Goal: Navigation & Orientation: Understand site structure

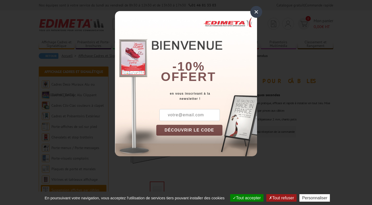
click at [258, 10] on div "×" at bounding box center [256, 12] width 12 height 12
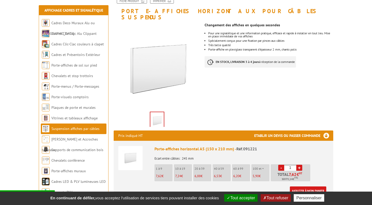
scroll to position [68, 0]
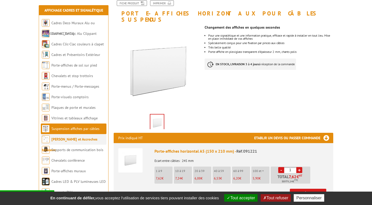
click at [64, 143] on li "[PERSON_NAME] et Accroches tableaux" at bounding box center [74, 139] width 66 height 11
click at [65, 142] on li "[PERSON_NAME] et Accroches tableaux" at bounding box center [74, 139] width 66 height 11
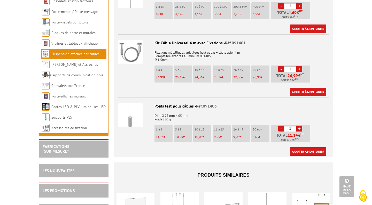
scroll to position [527, 0]
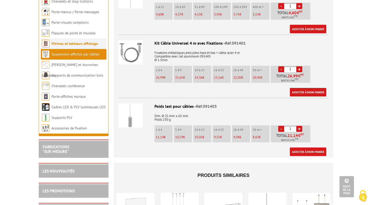
click at [69, 41] on link "Vitrines et tableaux affichage" at bounding box center [74, 43] width 47 height 5
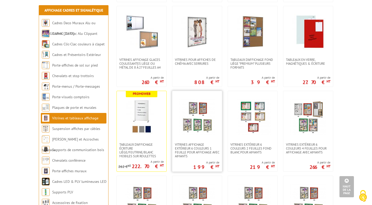
scroll to position [276, 0]
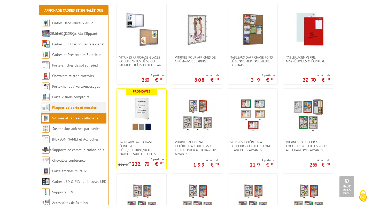
click at [66, 108] on link "Plaques de porte et murales" at bounding box center [74, 107] width 44 height 5
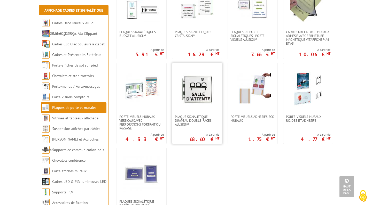
scroll to position [220, 0]
click at [64, 98] on link "Porte-visuels comptoirs" at bounding box center [70, 97] width 37 height 5
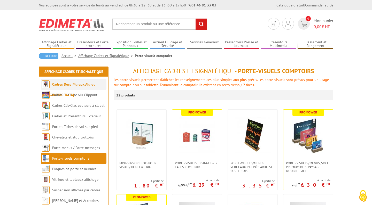
click at [69, 86] on link "Cadres Deco Muraux Alu ou [GEOGRAPHIC_DATA]" at bounding box center [69, 89] width 54 height 15
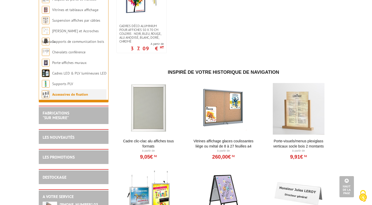
scroll to position [661, 0]
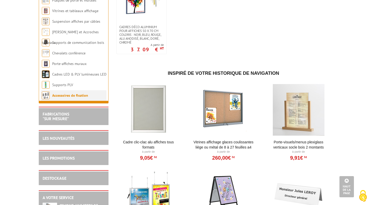
click at [81, 93] on link "Accessoires de fixation" at bounding box center [70, 95] width 36 height 5
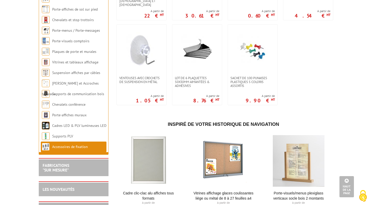
scroll to position [427, 0]
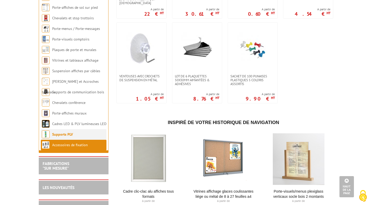
click at [65, 137] on link "Supports PLV" at bounding box center [62, 134] width 21 height 5
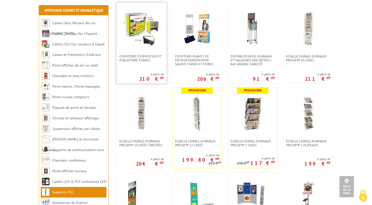
scroll to position [277, 0]
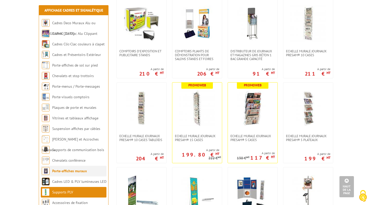
click at [64, 170] on link "Porte-affiches muraux" at bounding box center [69, 171] width 35 height 5
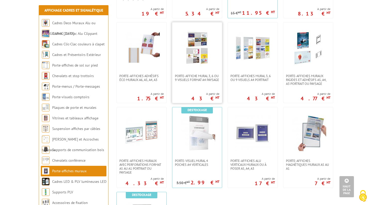
scroll to position [350, 0]
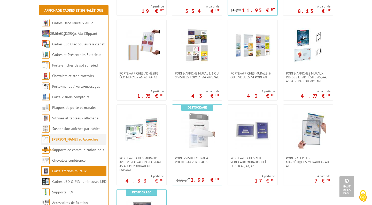
click at [89, 142] on li "[PERSON_NAME] et Accroches tableaux" at bounding box center [74, 139] width 66 height 11
click at [47, 139] on img at bounding box center [46, 140] width 8 height 8
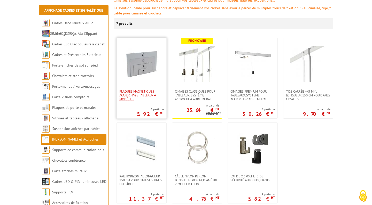
scroll to position [91, 0]
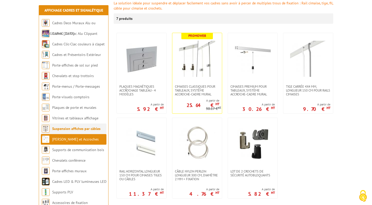
click at [73, 128] on link "Suspension affiches par câbles" at bounding box center [76, 129] width 48 height 5
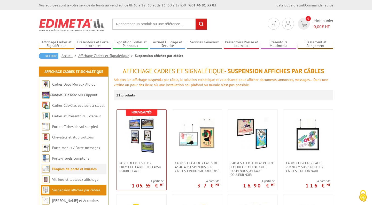
click at [71, 172] on li "Plaques de porte et murales" at bounding box center [74, 169] width 66 height 11
click at [68, 182] on link "Vitrines et tableaux affichage" at bounding box center [75, 179] width 47 height 5
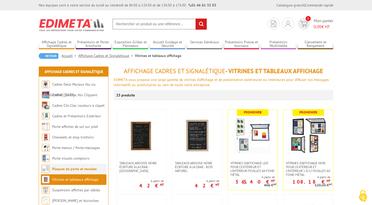
click at [69, 172] on li "Plaques de porte et murales" at bounding box center [74, 169] width 66 height 11
